Goal: Task Accomplishment & Management: Manage account settings

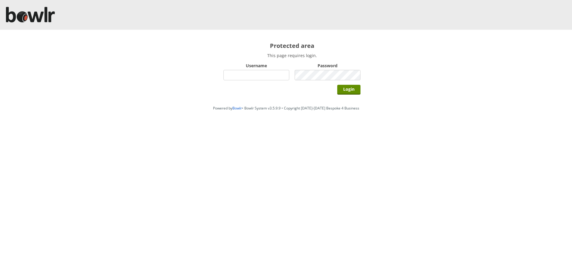
type input "hornseaindoorbowlsclub"
click at [354, 96] on div "Login" at bounding box center [291, 89] width 137 height 15
click at [354, 91] on input "Login" at bounding box center [348, 90] width 23 height 10
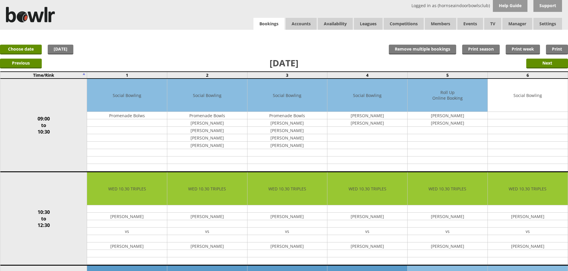
click at [271, 20] on link "Bookings" at bounding box center [268, 24] width 31 height 12
click at [343, 37] on div "x Move Booking Move to other date: 10-09-2025 09:00 to 10:30 10:30 to 12:30 12:…" at bounding box center [284, 36] width 568 height 12
click at [527, 62] on input "Next" at bounding box center [547, 64] width 42 height 10
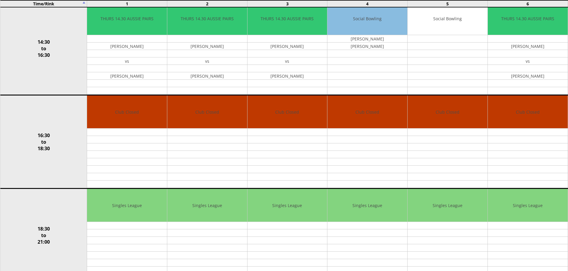
scroll to position [477, 0]
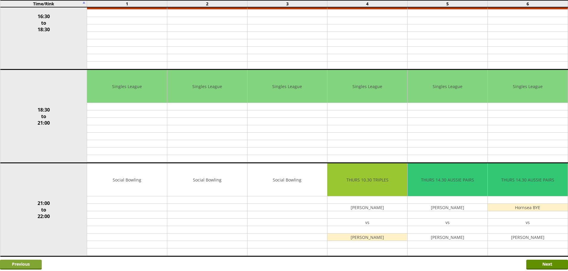
click at [16, 263] on input "Previous" at bounding box center [21, 265] width 42 height 10
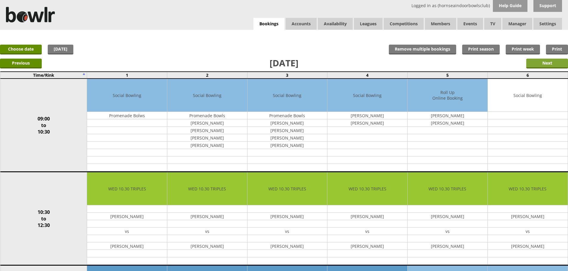
click at [551, 59] on input "Next" at bounding box center [547, 64] width 42 height 10
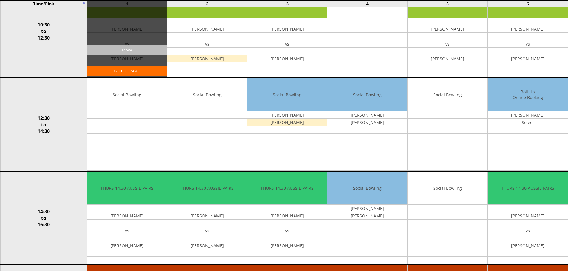
scroll to position [268, 0]
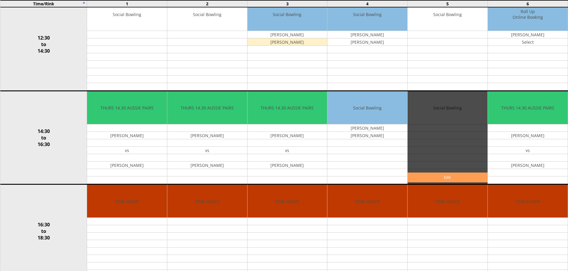
click at [433, 173] on link "Edit" at bounding box center [447, 178] width 80 height 10
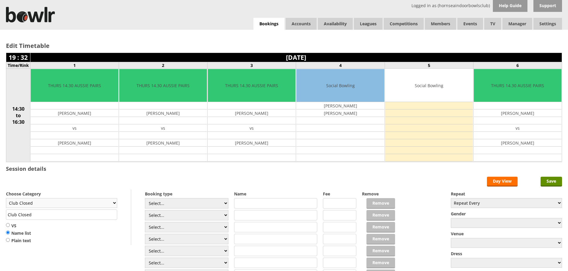
click at [108, 204] on select "Club Closed Singles League Triples League Pairs League Friendly Social Bowling …" at bounding box center [61, 203] width 111 height 10
select select "132"
click at [6, 198] on select "Club Closed Singles League Triples League Pairs League Friendly Social Bowling …" at bounding box center [61, 203] width 111 height 10
type input "Social Bowling"
click at [237, 203] on input "text" at bounding box center [275, 203] width 83 height 10
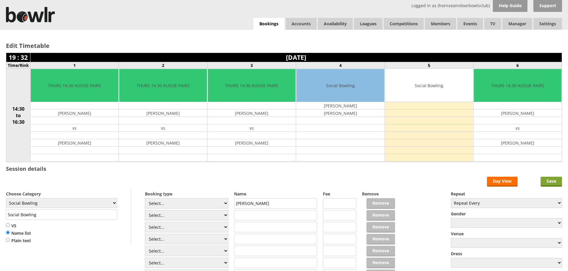
type input "[PERSON_NAME]"
click at [545, 179] on input "Save" at bounding box center [550, 182] width 21 height 10
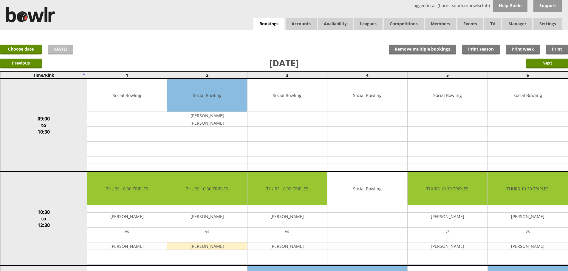
click at [66, 54] on link "[DATE]" at bounding box center [61, 50] width 26 height 10
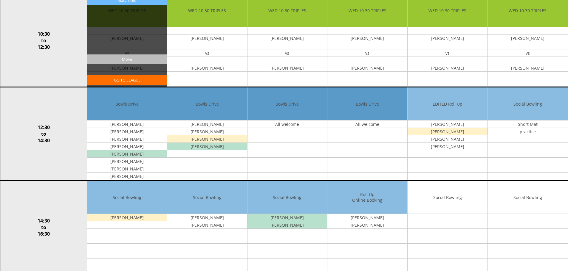
scroll to position [209, 0]
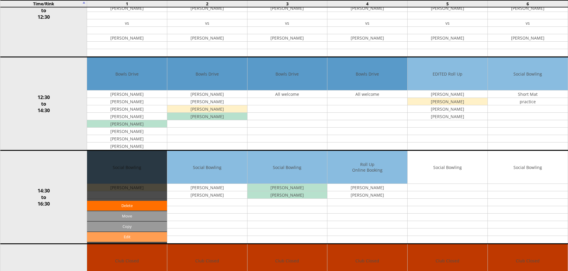
click at [135, 234] on link "Edit" at bounding box center [127, 237] width 80 height 10
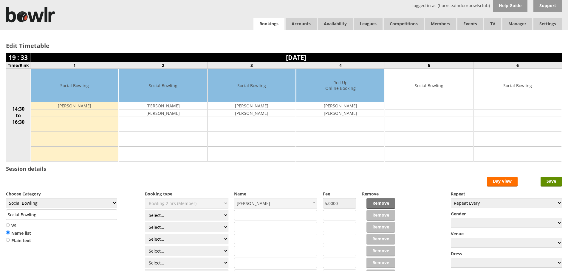
click at [256, 24] on link "Bookings" at bounding box center [268, 24] width 31 height 12
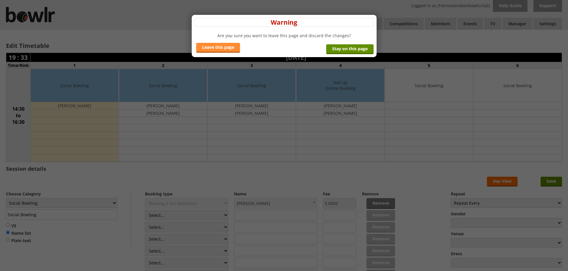
click at [234, 45] on link "Leave this page" at bounding box center [218, 48] width 44 height 10
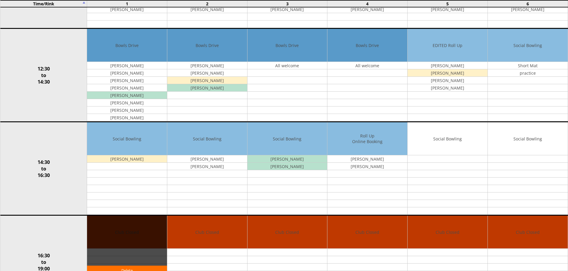
scroll to position [238, 0]
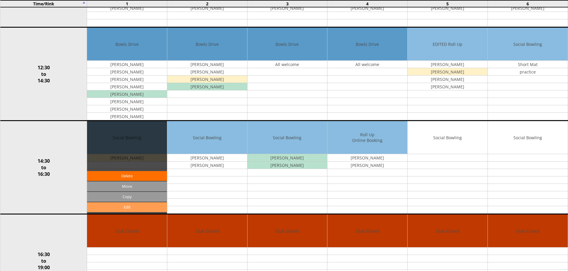
click at [131, 207] on link "Edit" at bounding box center [127, 208] width 80 height 10
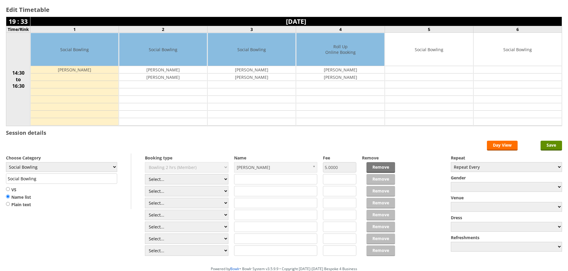
scroll to position [70, 0]
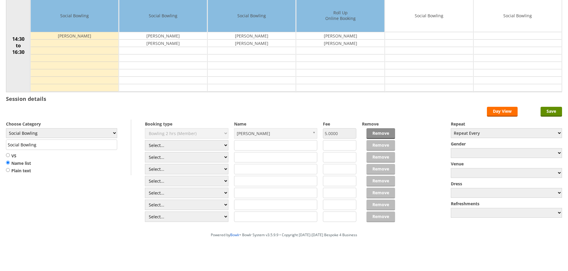
click at [378, 135] on link "Remove" at bounding box center [380, 133] width 29 height 11
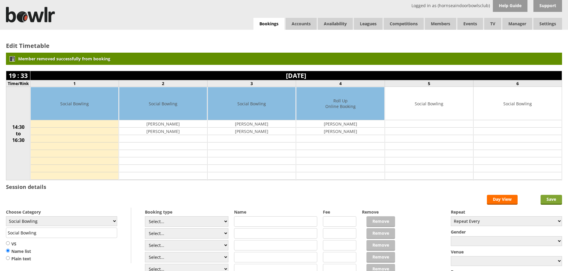
click at [543, 198] on input "Save" at bounding box center [550, 200] width 21 height 10
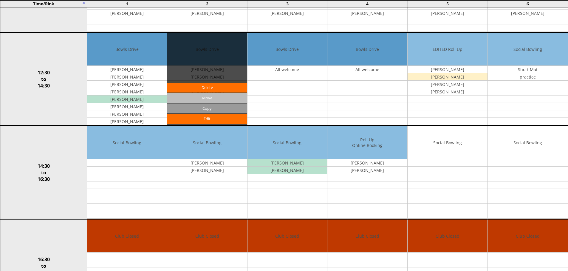
scroll to position [268, 0]
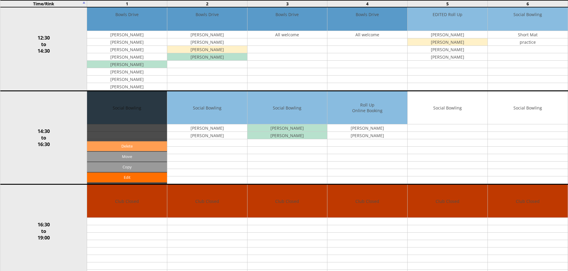
click at [150, 146] on link "Delete" at bounding box center [127, 147] width 80 height 10
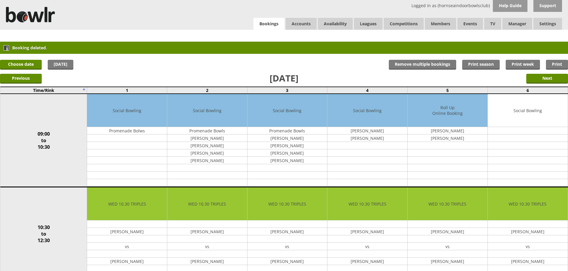
click at [268, 28] on link "Bookings" at bounding box center [268, 24] width 31 height 12
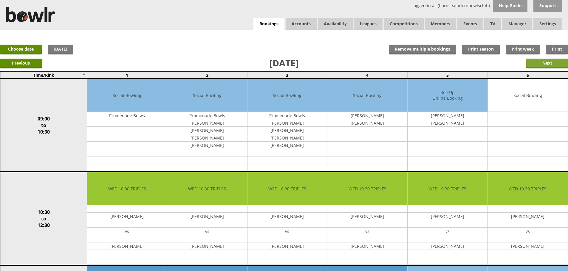
click at [557, 59] on input "Next" at bounding box center [547, 64] width 42 height 10
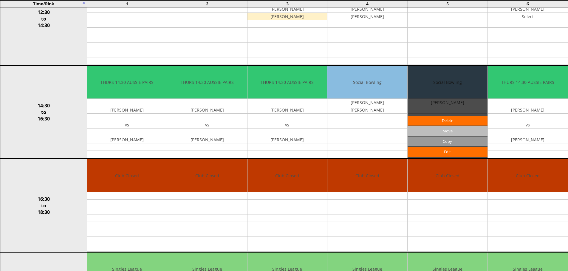
scroll to position [298, 0]
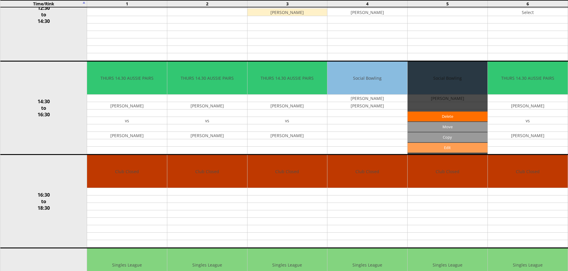
click at [445, 147] on link "Edit" at bounding box center [447, 148] width 80 height 10
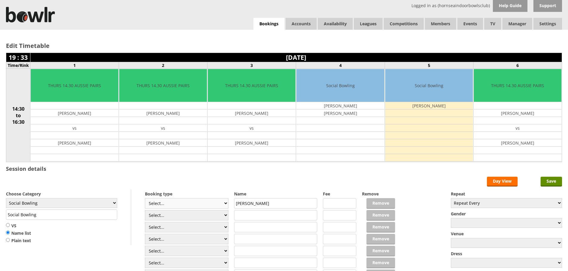
click at [189, 206] on select "Select... Club Competition (Member) Club Competition (Visitor) National (Member…" at bounding box center [186, 203] width 83 height 10
select select "1_50"
click at [145, 198] on select "Select... Club Competition (Member) Club Competition (Visitor) National (Member…" at bounding box center [186, 203] width 83 height 10
type input "5.0000"
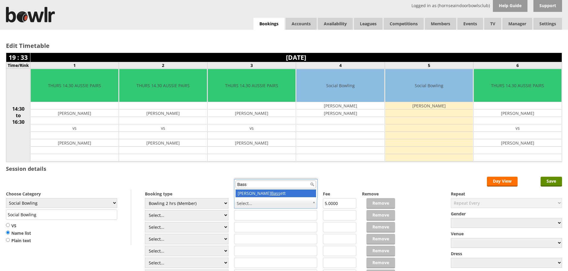
type input "Bass"
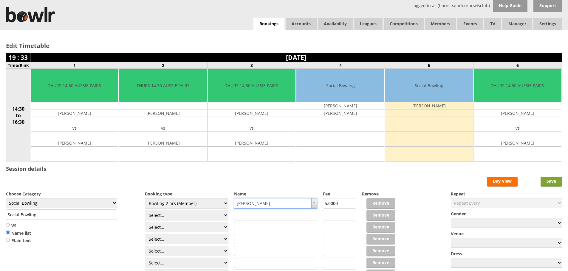
click at [545, 184] on input "Save" at bounding box center [550, 182] width 21 height 10
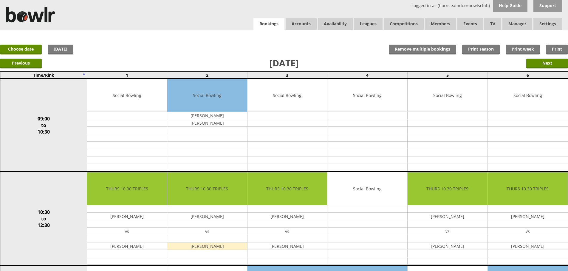
click at [276, 24] on link "Bookings" at bounding box center [268, 24] width 31 height 12
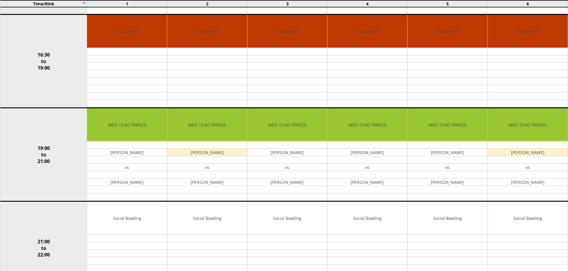
scroll to position [520, 0]
